Goal: Task Accomplishment & Management: Manage account settings

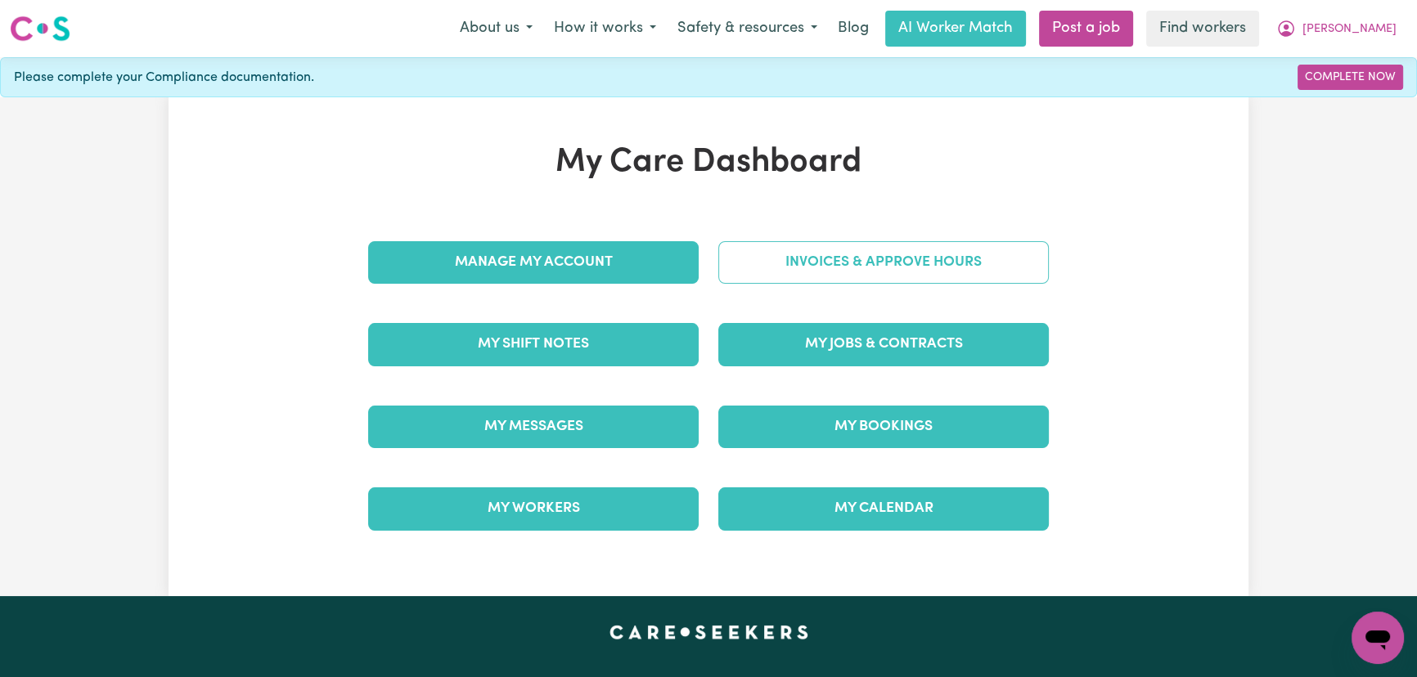
click at [767, 272] on link "Invoices & Approve Hours" at bounding box center [883, 262] width 330 height 43
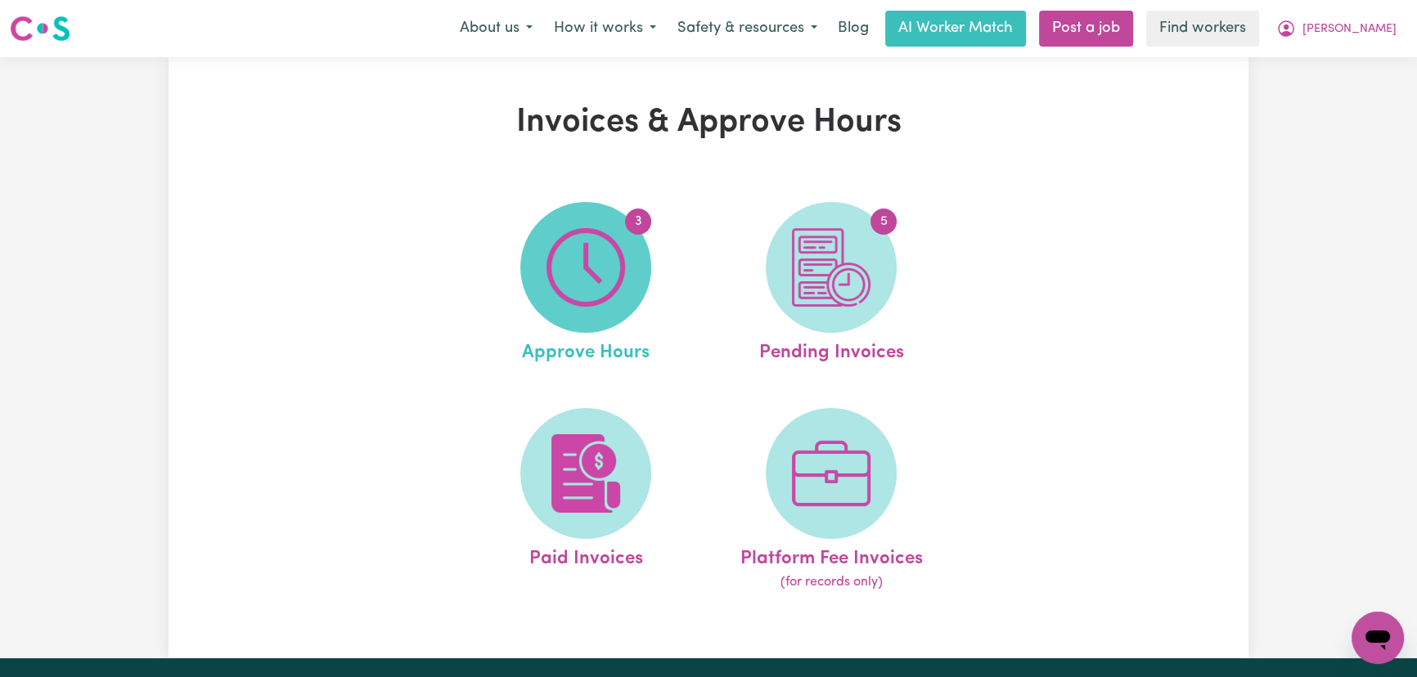
click at [622, 265] on img at bounding box center [585, 267] width 79 height 79
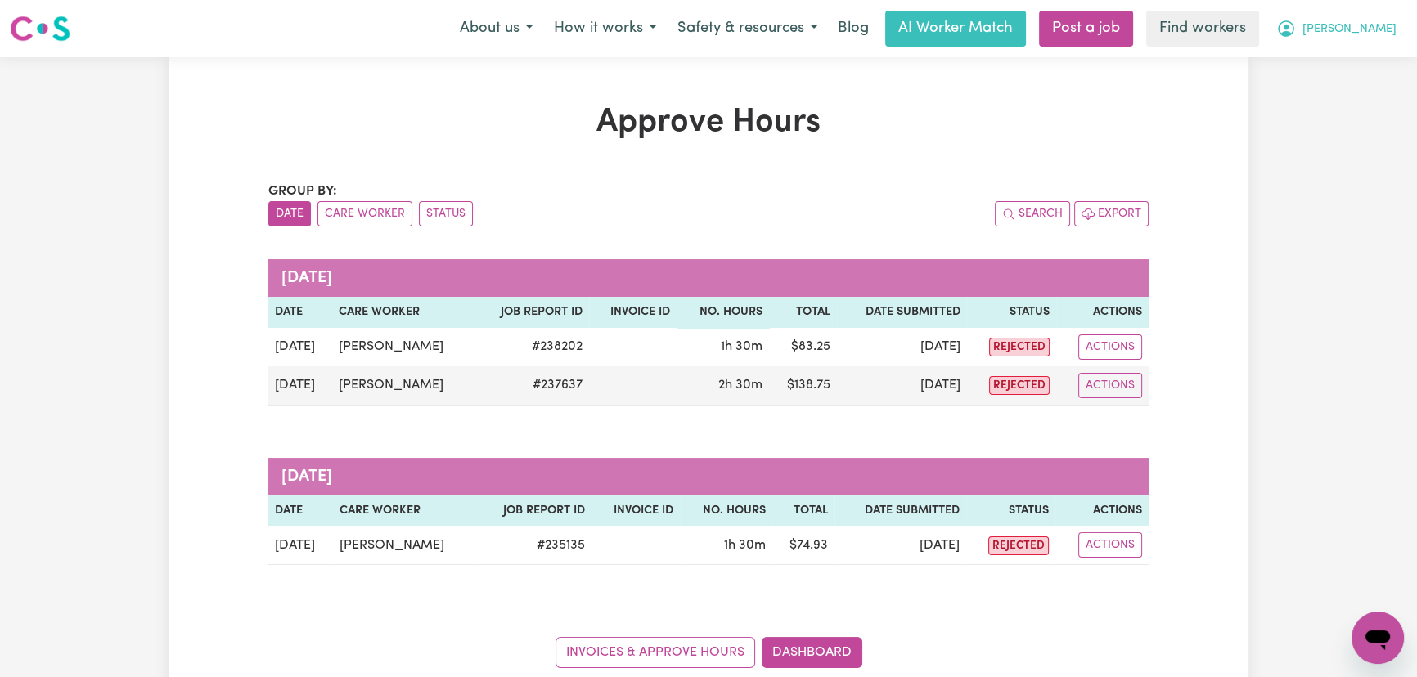
click at [1354, 28] on button "[PERSON_NAME]" at bounding box center [1336, 28] width 142 height 34
click at [1361, 62] on link "My Dashboard" at bounding box center [1341, 63] width 129 height 31
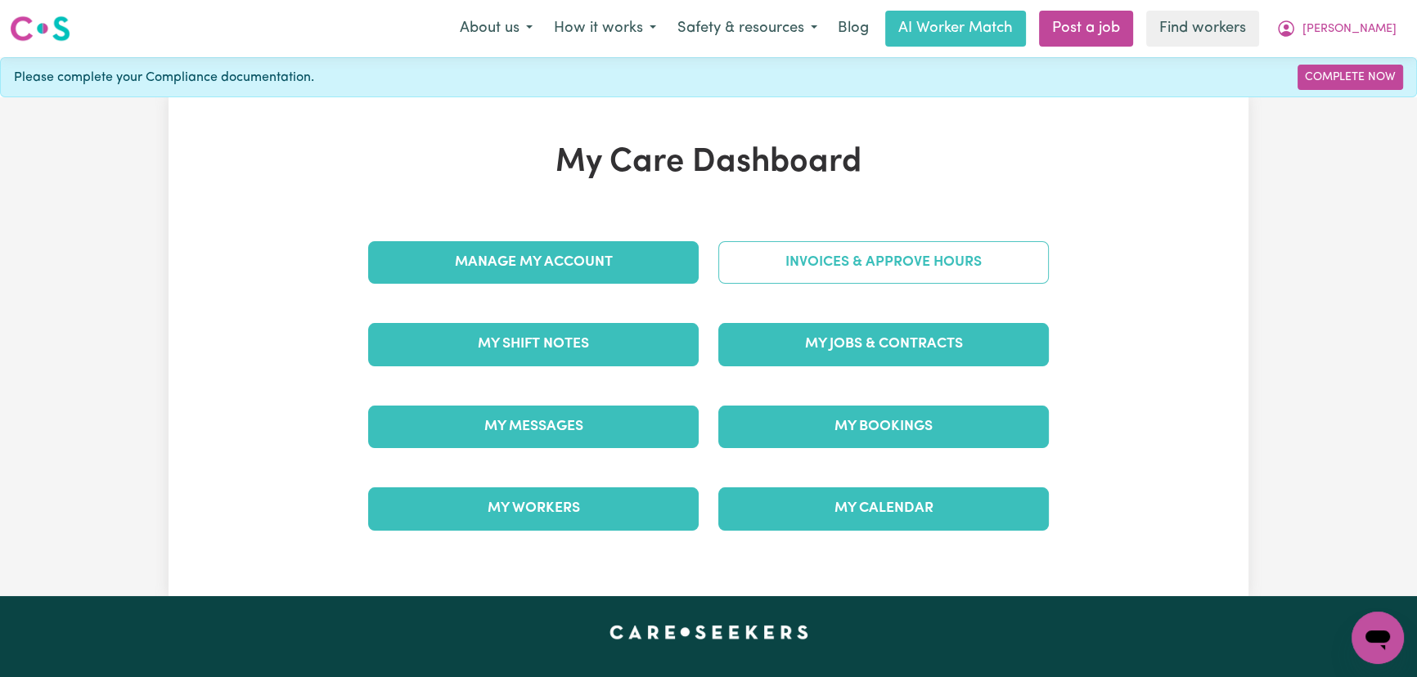
click at [891, 256] on link "Invoices & Approve Hours" at bounding box center [883, 262] width 330 height 43
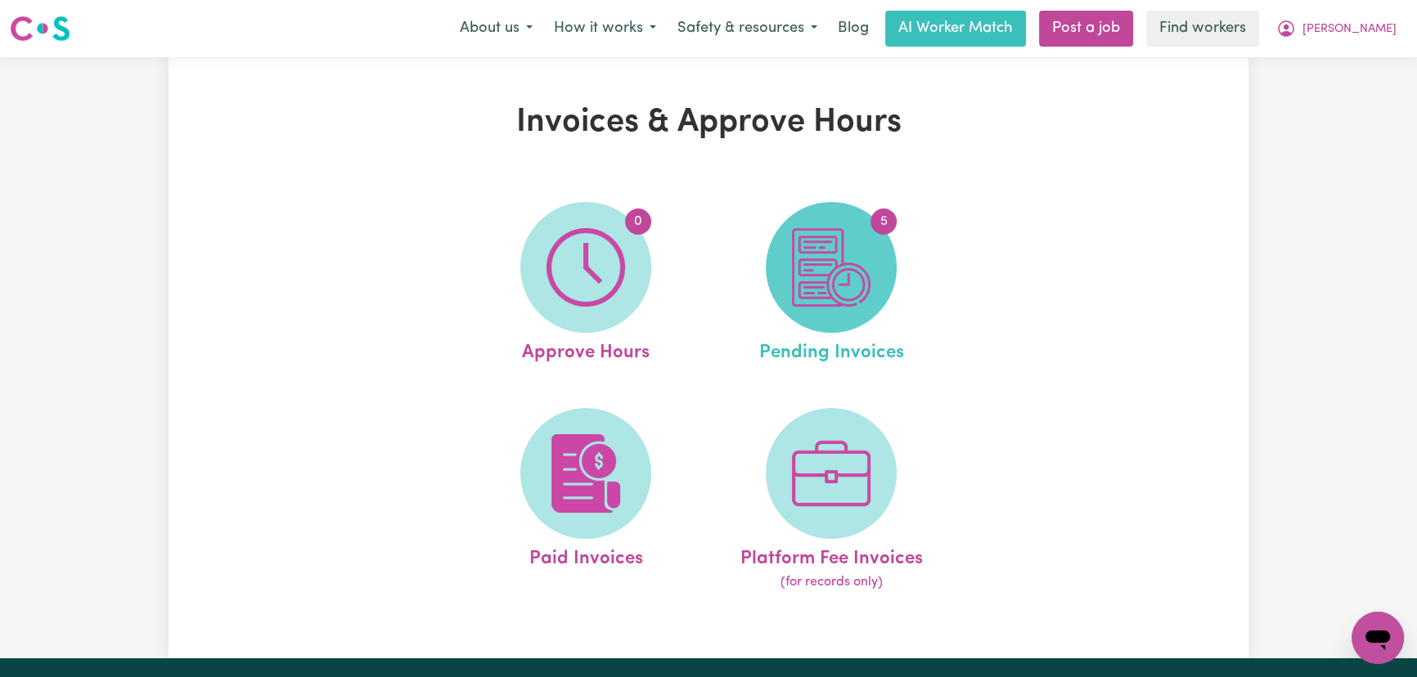
click at [862, 294] on img at bounding box center [831, 267] width 79 height 79
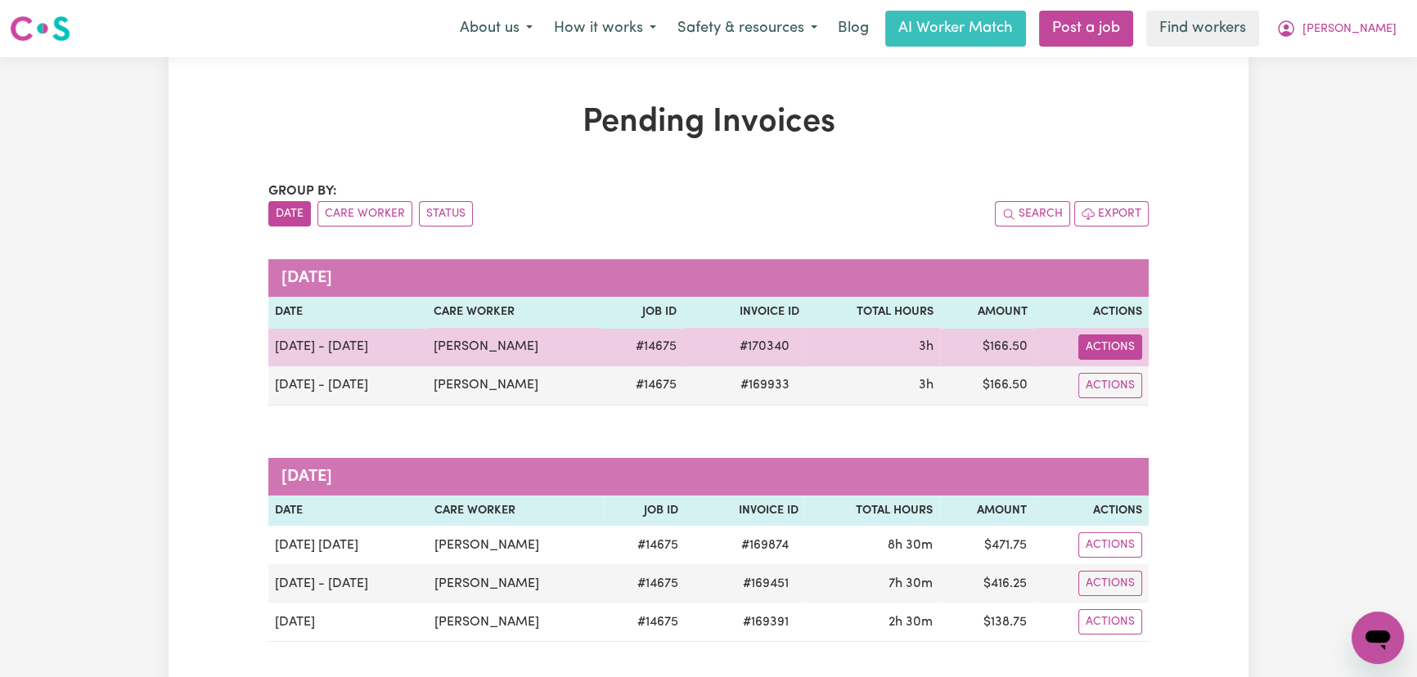
click at [1119, 346] on button "Actions" at bounding box center [1110, 347] width 64 height 25
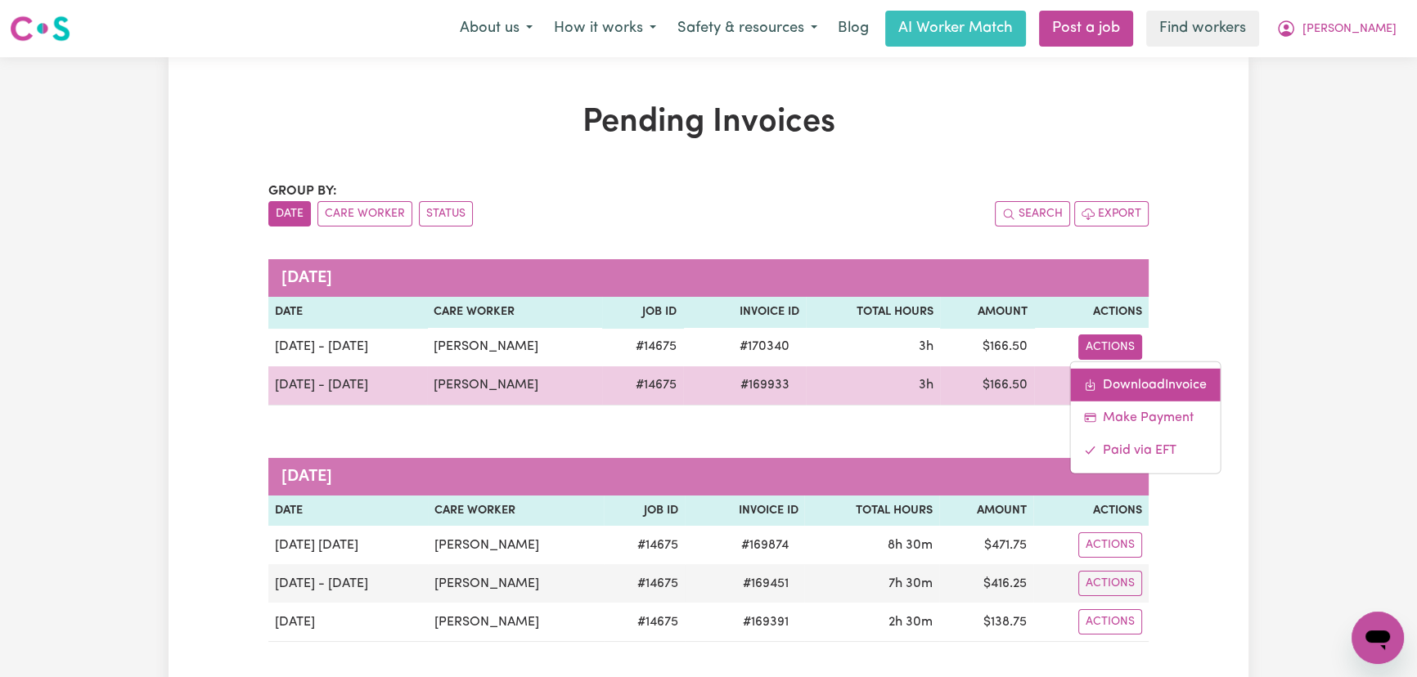
click at [1134, 385] on link "Download Invoice" at bounding box center [1145, 384] width 150 height 33
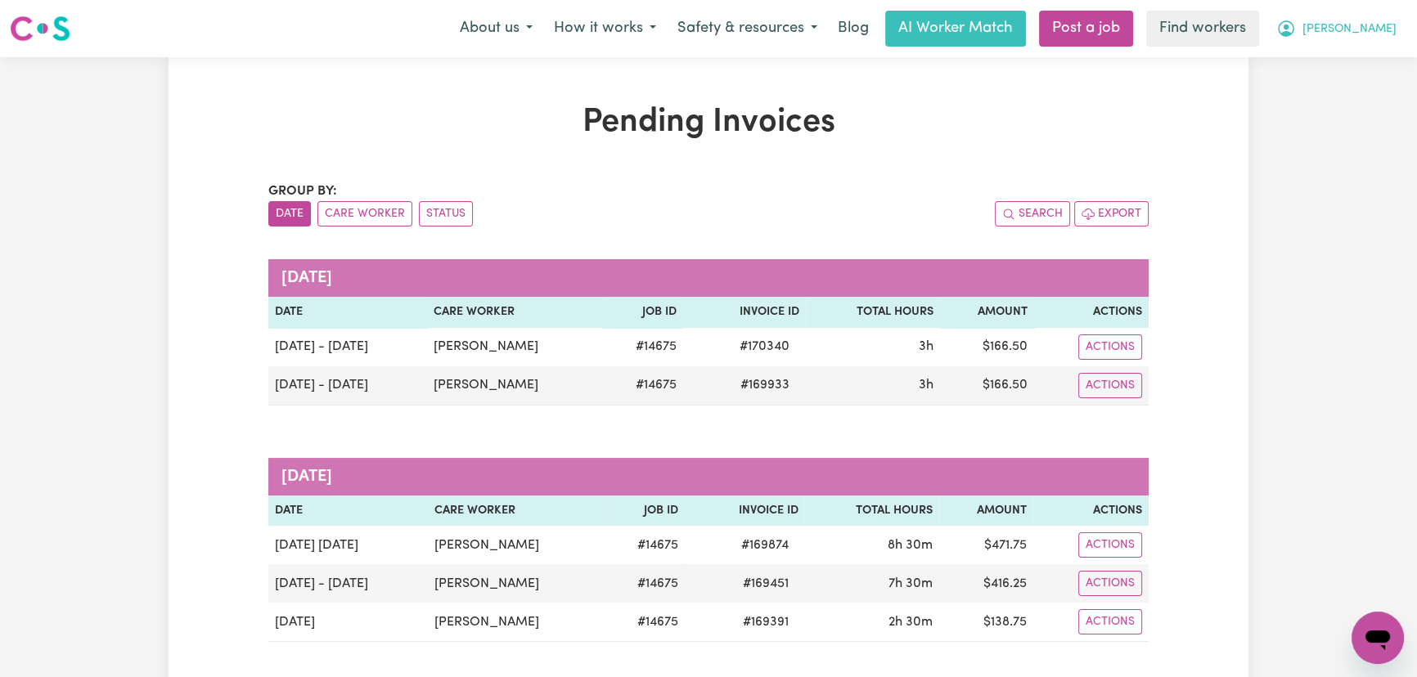
click at [1385, 28] on span "[PERSON_NAME]" at bounding box center [1349, 29] width 94 height 18
click at [1363, 100] on link "Logout" at bounding box center [1341, 94] width 129 height 31
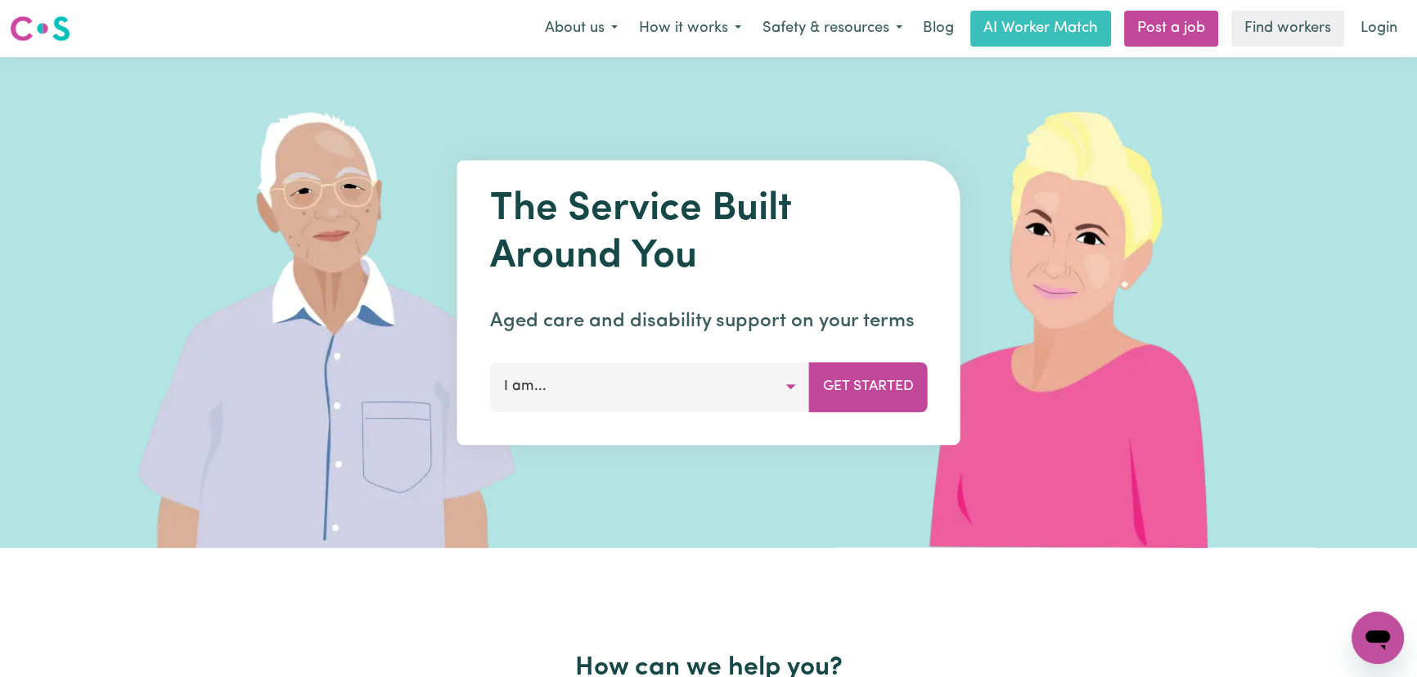
click at [1376, 7] on nav "Menu About us How it works Safety & resources Blog AI Worker Match Post a job F…" at bounding box center [708, 28] width 1417 height 57
click at [1368, 18] on link "Login" at bounding box center [1378, 29] width 56 height 36
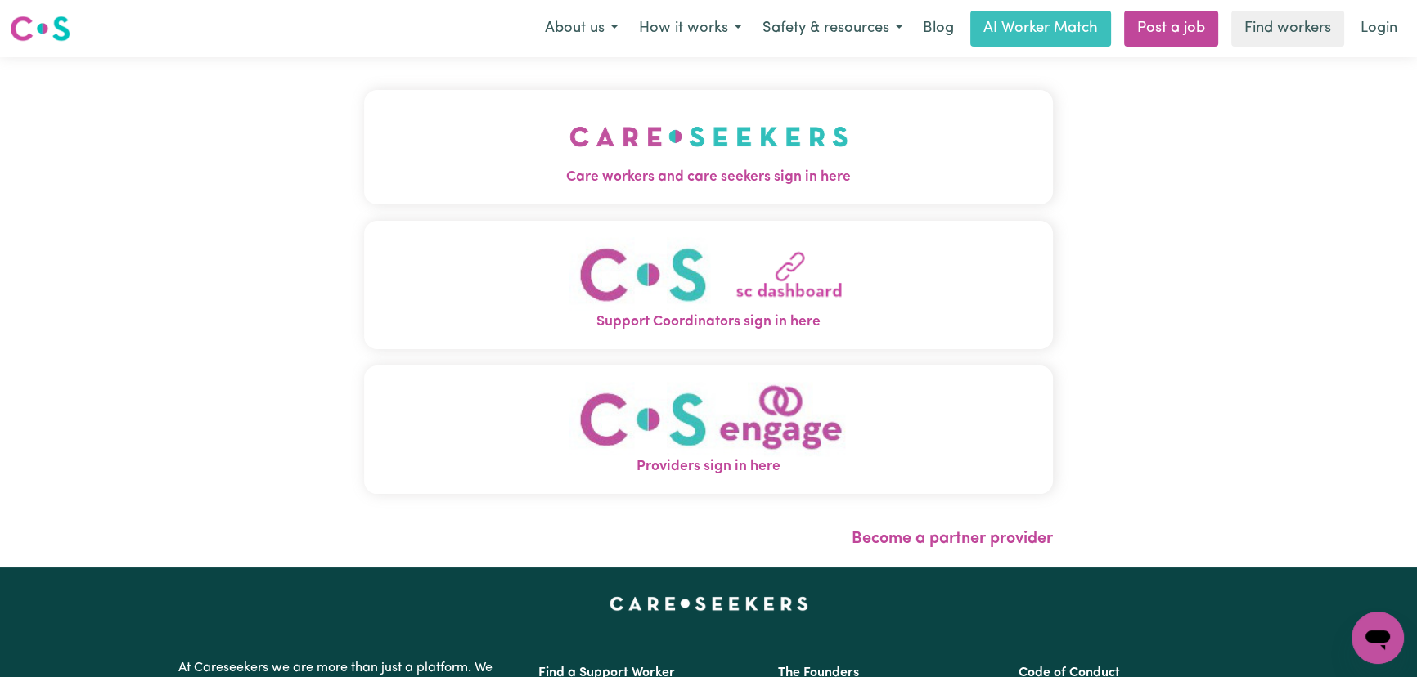
click at [585, 124] on button "Care workers and care seekers sign in here" at bounding box center [708, 147] width 689 height 115
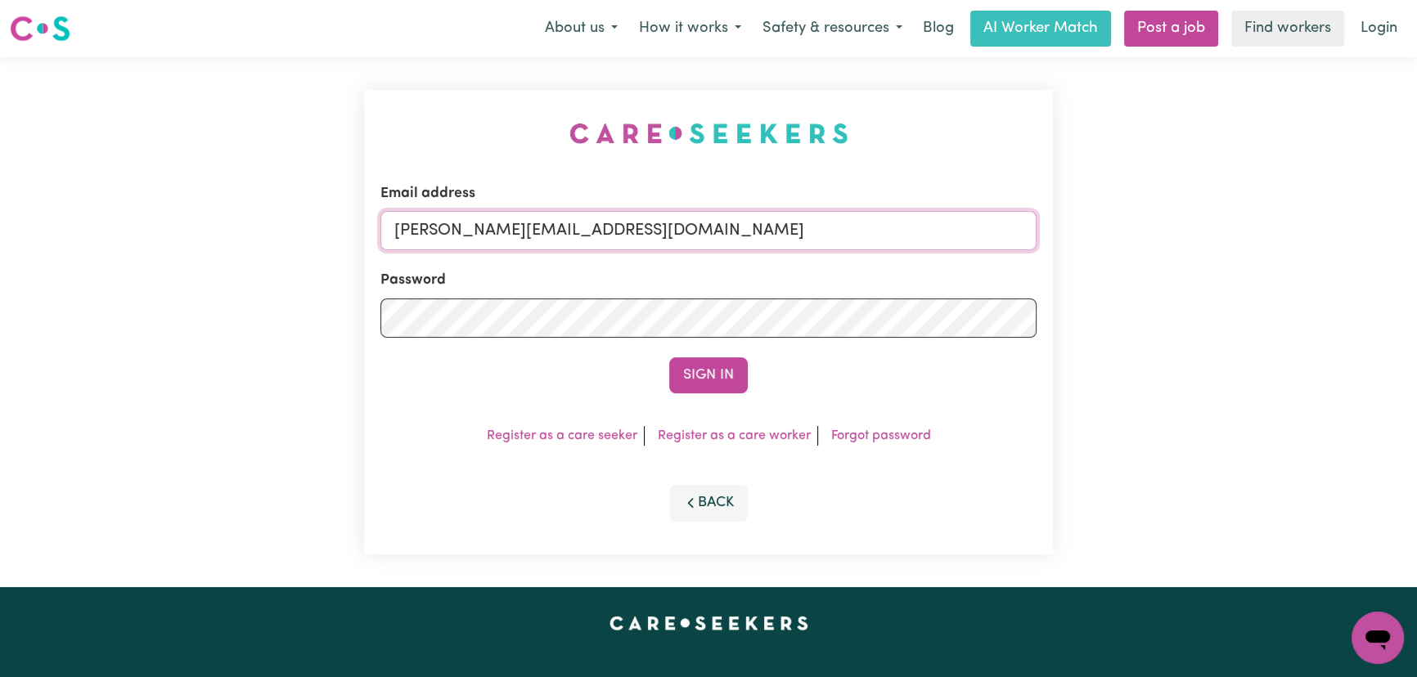
drag, startPoint x: 705, startPoint y: 235, endPoint x: 713, endPoint y: 244, distance: 12.2
click at [705, 235] on input "[PERSON_NAME][EMAIL_ADDRESS][DOMAIN_NAME]" at bounding box center [708, 230] width 656 height 39
drag, startPoint x: 801, startPoint y: 229, endPoint x: 478, endPoint y: 224, distance: 322.3
click at [478, 224] on input "[EMAIL_ADDRESS][DOMAIN_NAME]" at bounding box center [708, 230] width 656 height 39
type input "[EMAIL_ADDRESS][DOMAIN_NAME]"
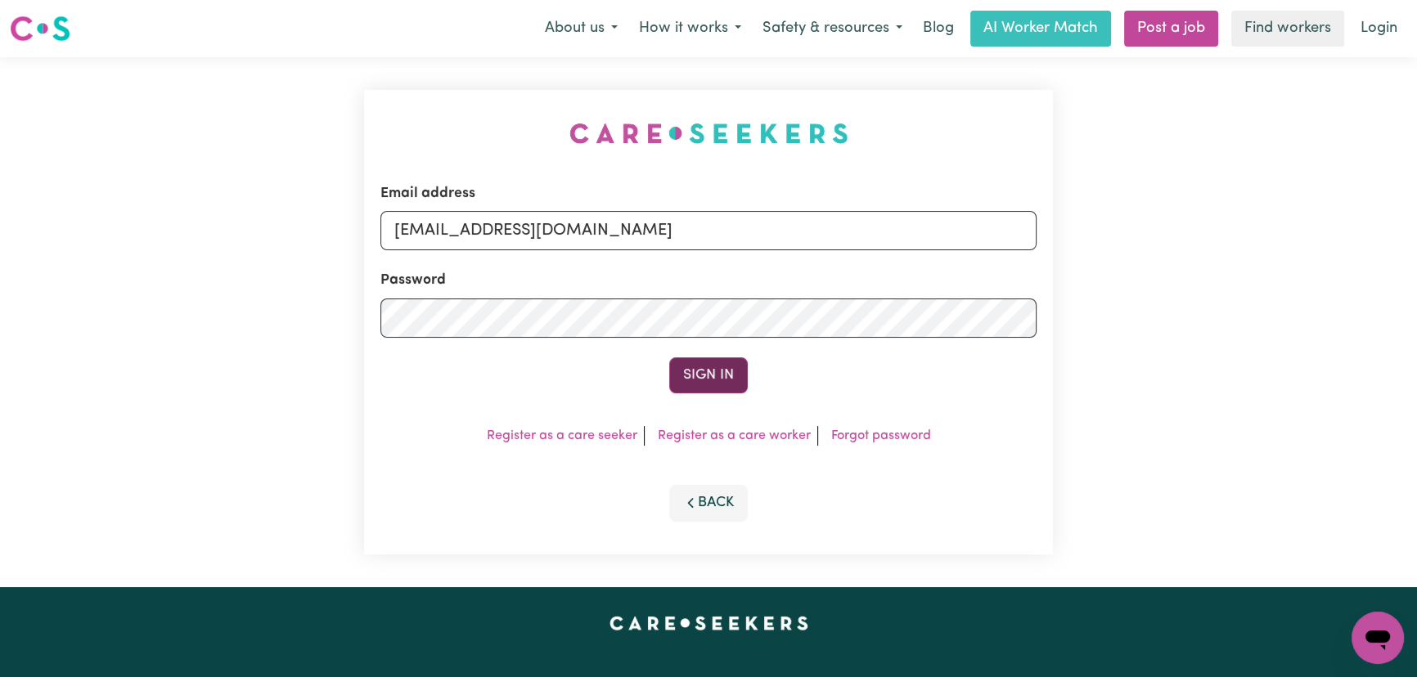
click at [724, 390] on button "Sign In" at bounding box center [708, 375] width 79 height 36
